Goal: Entertainment & Leisure: Consume media (video, audio)

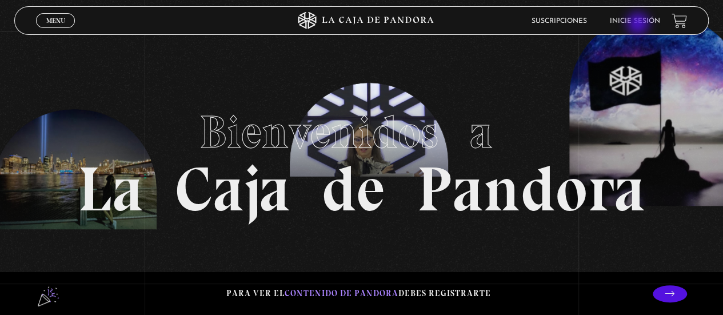
click at [639, 25] on link "Inicie sesión" at bounding box center [634, 21] width 50 height 7
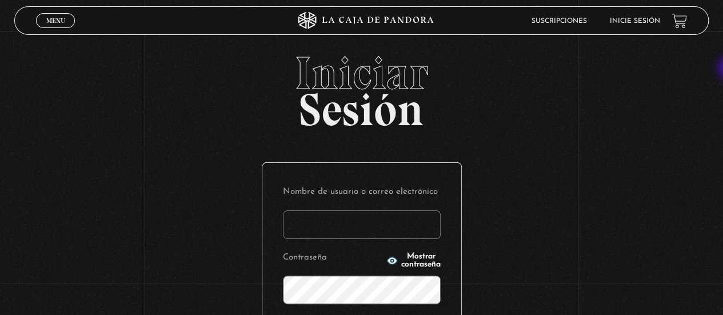
type input "s.pamgm@yahoo.com"
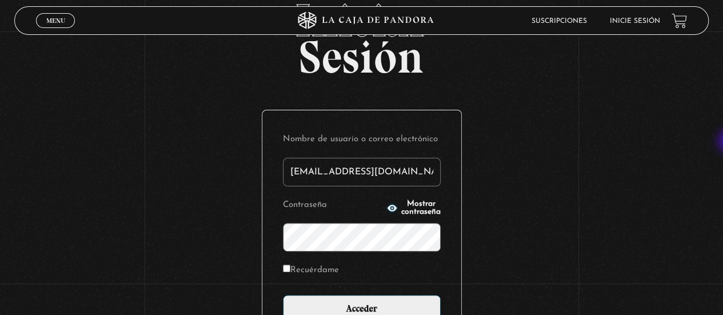
scroll to position [69, 0]
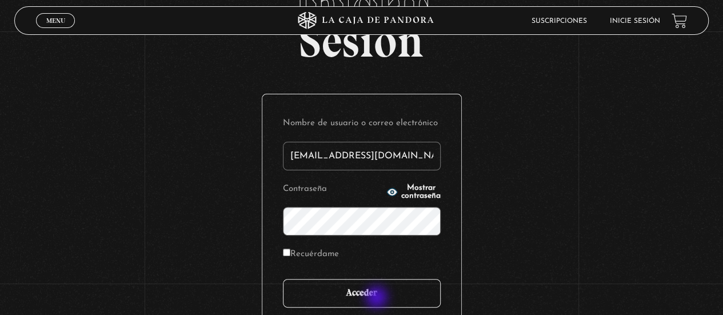
click at [378, 298] on input "Acceder" at bounding box center [362, 293] width 158 height 29
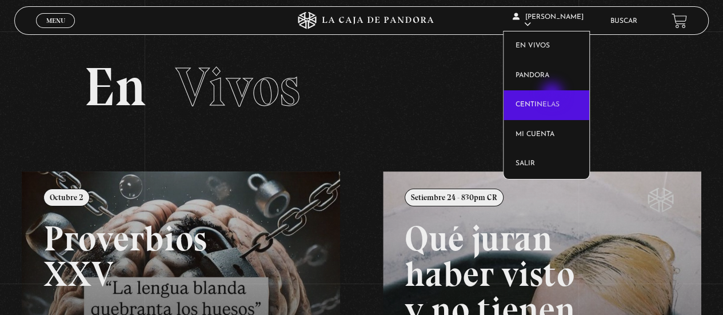
click at [553, 94] on link "Centinelas" at bounding box center [546, 105] width 86 height 30
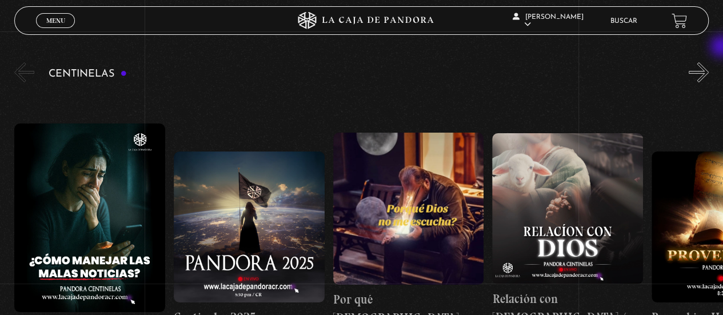
scroll to position [135, 0]
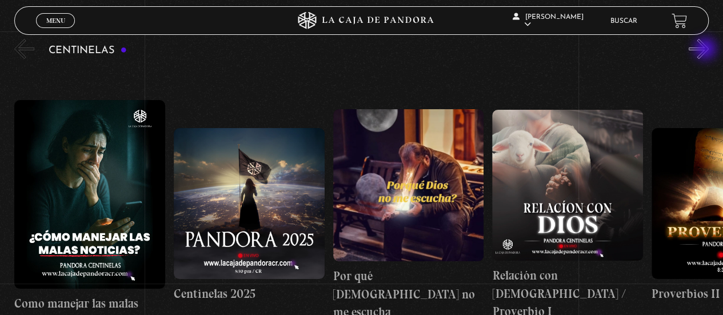
click at [706, 50] on button "»" at bounding box center [698, 49] width 20 height 20
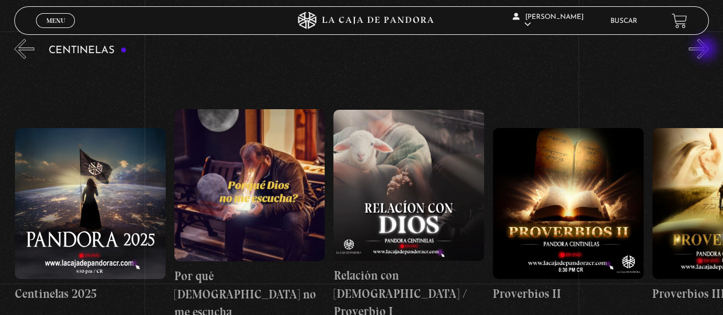
click at [706, 50] on button "»" at bounding box center [698, 49] width 20 height 20
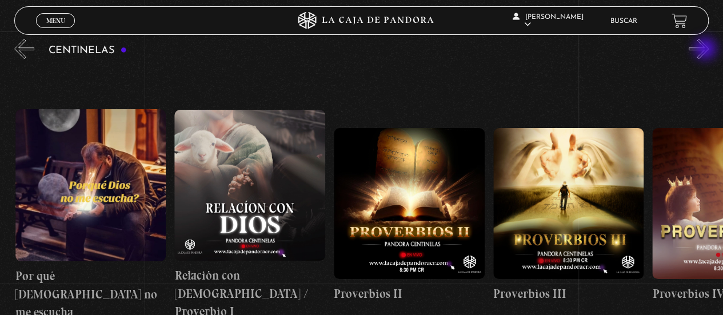
click at [706, 50] on button "»" at bounding box center [698, 49] width 20 height 20
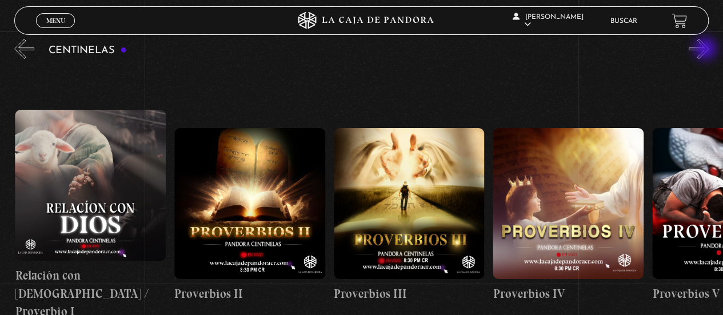
click at [706, 50] on button "»" at bounding box center [698, 49] width 20 height 20
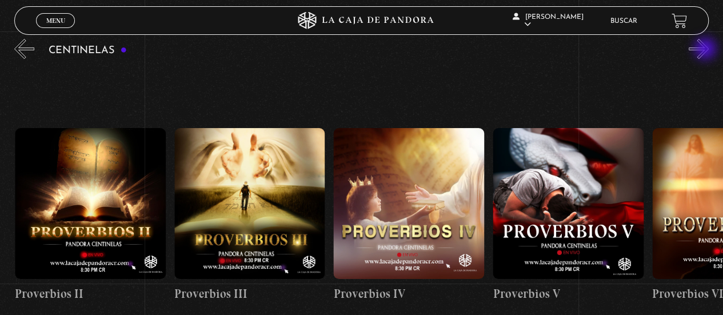
scroll to position [0, 636]
click at [706, 50] on button "»" at bounding box center [698, 49] width 20 height 20
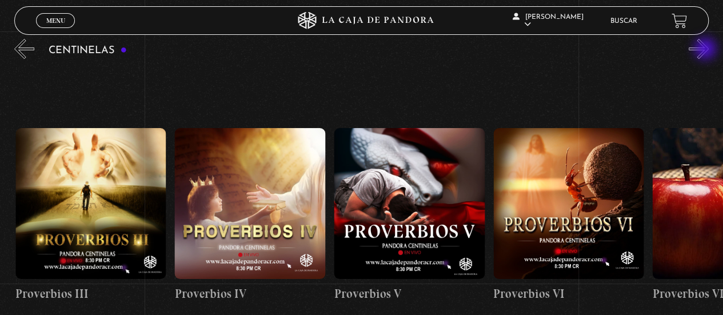
scroll to position [0, 796]
click at [706, 50] on button "»" at bounding box center [698, 49] width 20 height 20
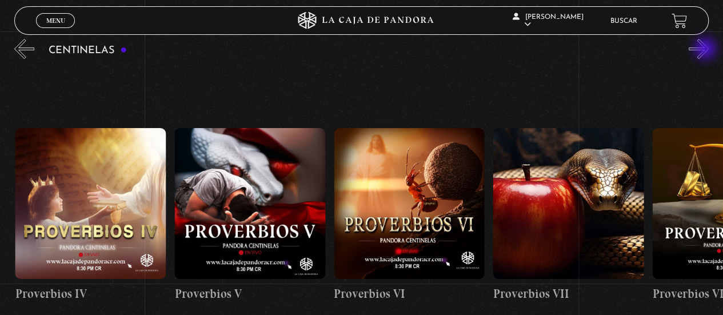
scroll to position [0, 955]
click at [706, 50] on button "»" at bounding box center [698, 49] width 20 height 20
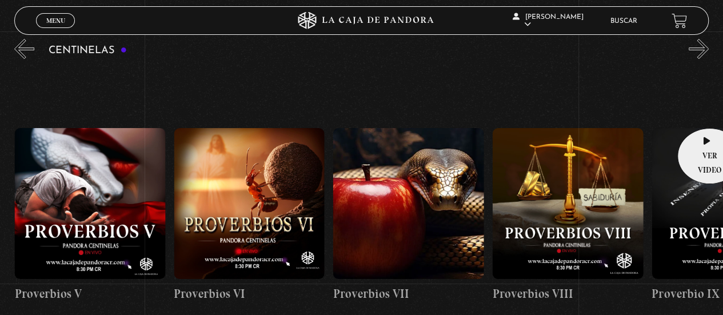
scroll to position [0, 1114]
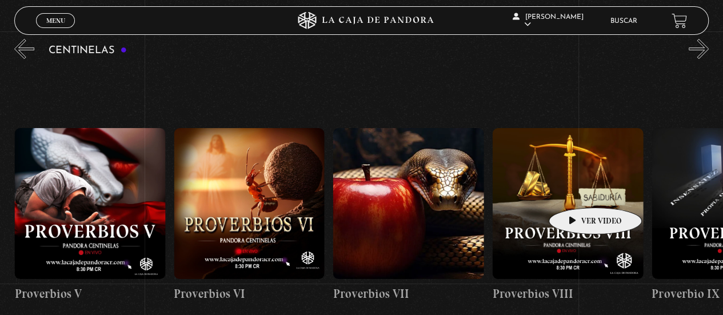
click at [577, 190] on figure at bounding box center [567, 203] width 151 height 151
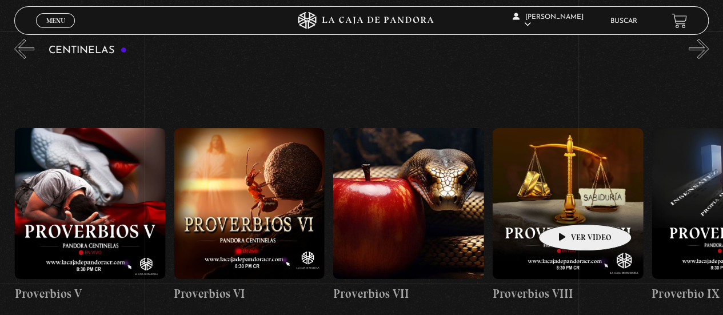
click at [567, 207] on figure at bounding box center [567, 203] width 151 height 151
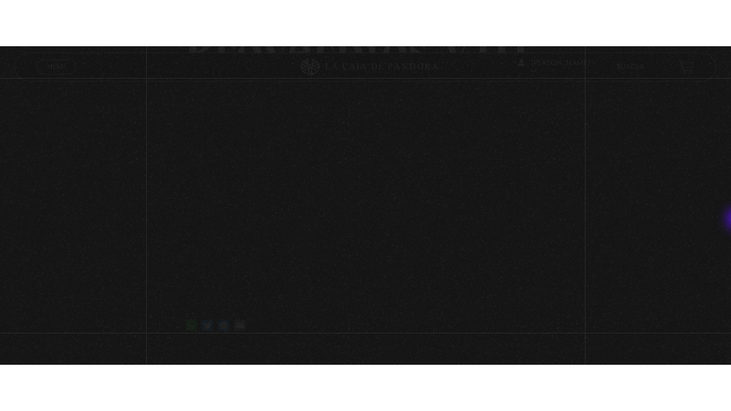
scroll to position [109, 0]
